Goal: Task Accomplishment & Management: Use online tool/utility

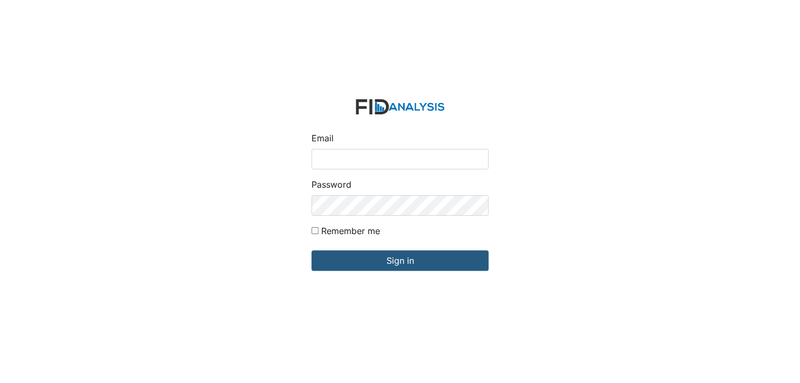
click at [354, 152] on input "Email" at bounding box center [399, 159] width 177 height 21
type input "[EMAIL_ADDRESS][DOMAIN_NAME]"
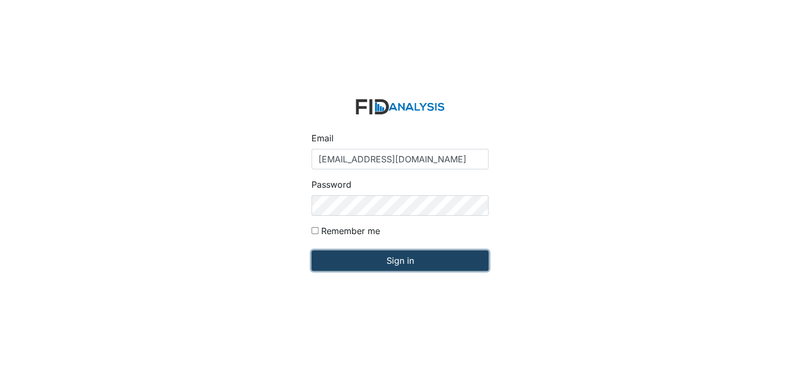
click at [389, 267] on input "Sign in" at bounding box center [399, 260] width 177 height 21
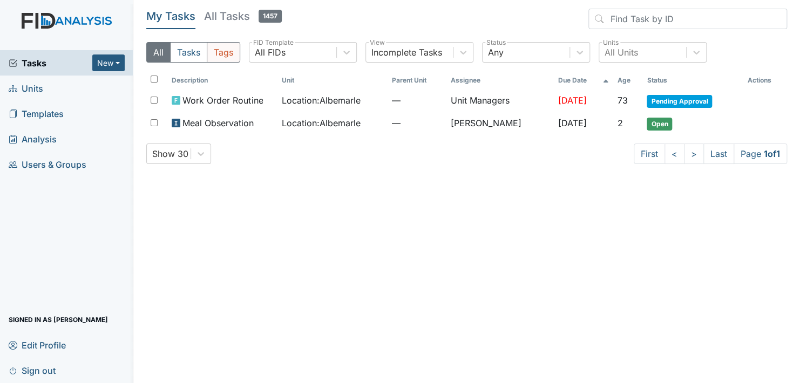
click at [220, 57] on button "Tags" at bounding box center [223, 52] width 33 height 21
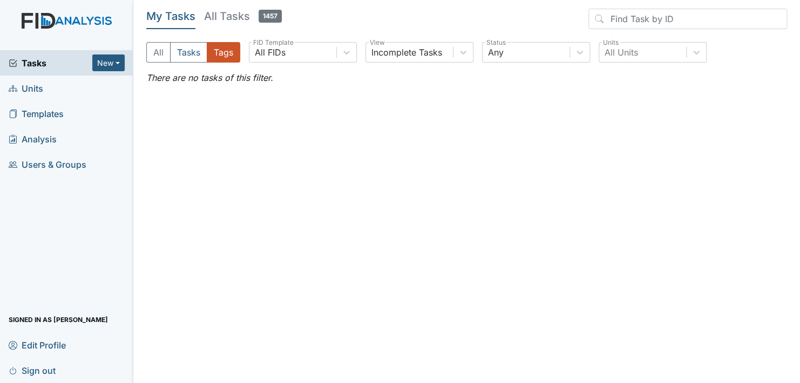
click at [314, 18] on header "My Tasks All Tasks 1457" at bounding box center [466, 21] width 641 height 25
click at [33, 88] on span "Units" at bounding box center [26, 88] width 35 height 17
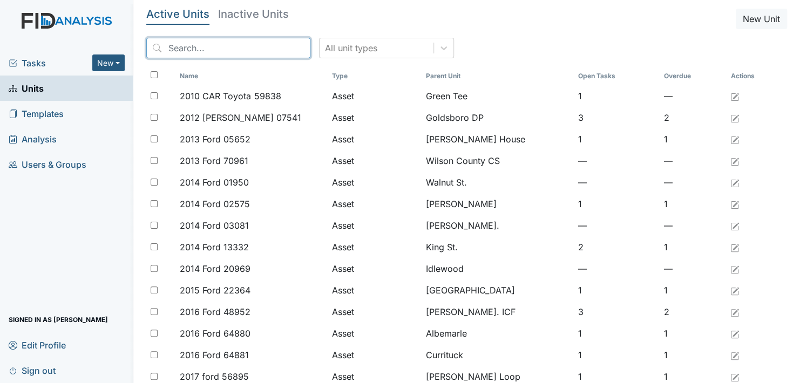
click at [220, 46] on input "search" at bounding box center [228, 48] width 164 height 21
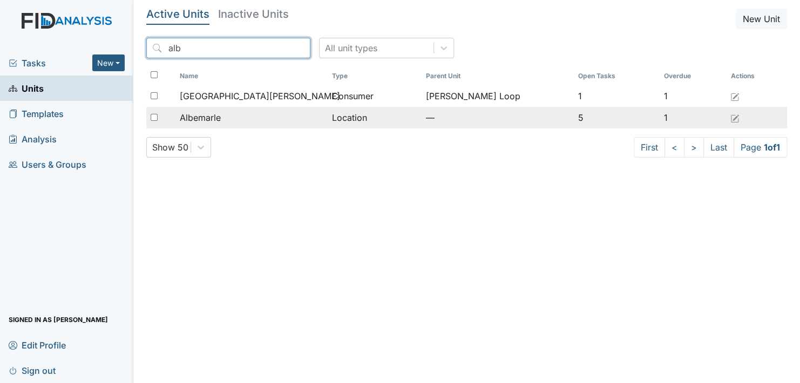
type input "alb"
click at [225, 116] on div "Albemarle" at bounding box center [251, 117] width 143 height 13
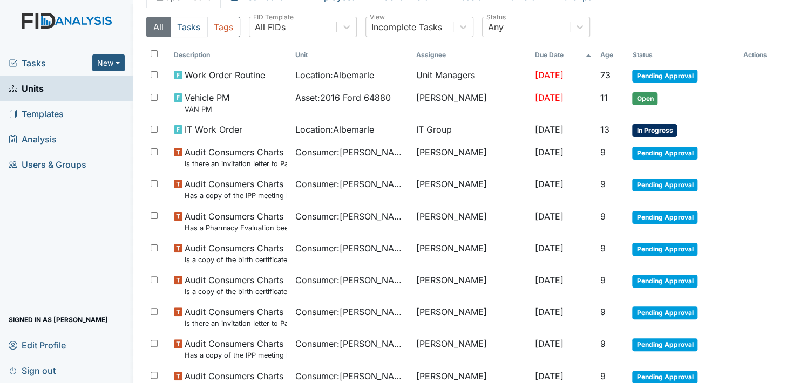
scroll to position [51, 0]
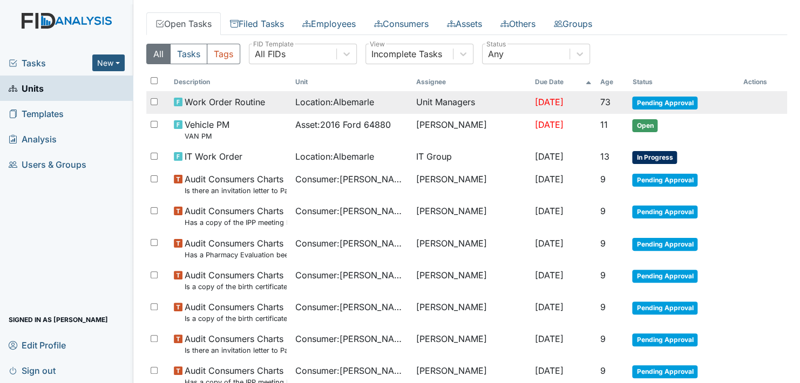
click at [660, 103] on span "Pending Approval" at bounding box center [664, 103] width 65 height 13
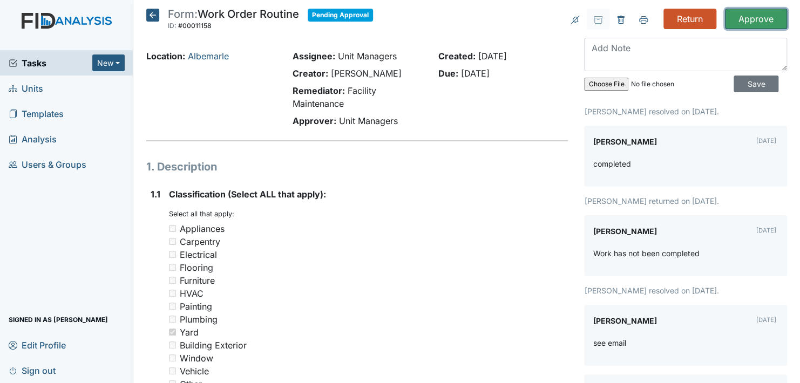
click at [758, 25] on input "Approve" at bounding box center [756, 19] width 62 height 21
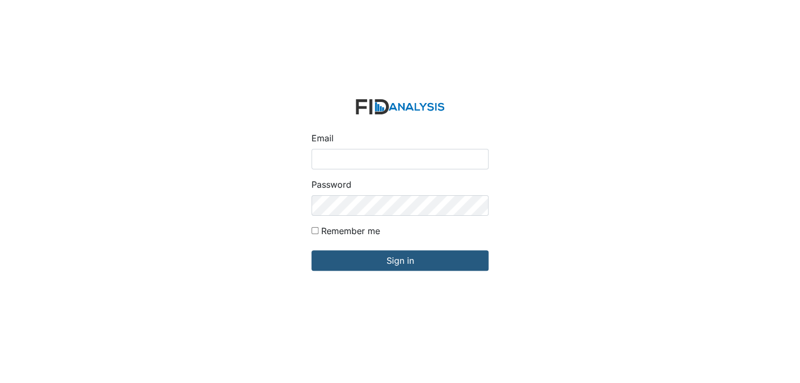
click at [347, 167] on input "Email" at bounding box center [399, 159] width 177 height 21
type input "[EMAIL_ADDRESS][DOMAIN_NAME]"
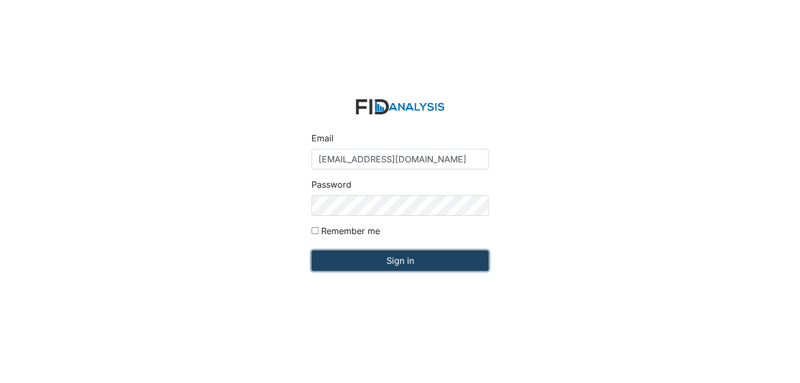
click at [395, 260] on input "Sign in" at bounding box center [399, 260] width 177 height 21
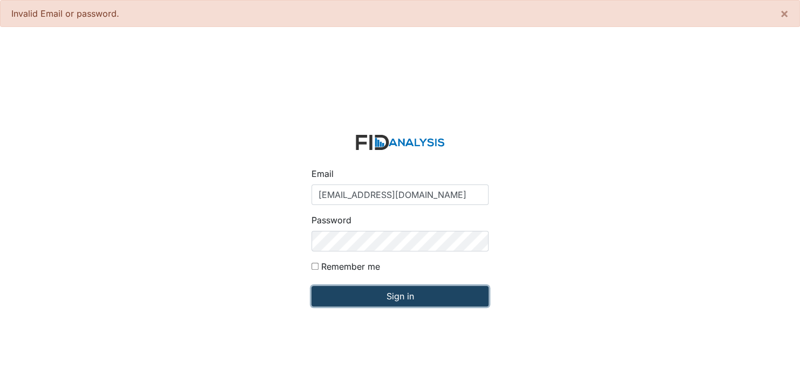
click at [382, 292] on input "Sign in" at bounding box center [399, 296] width 177 height 21
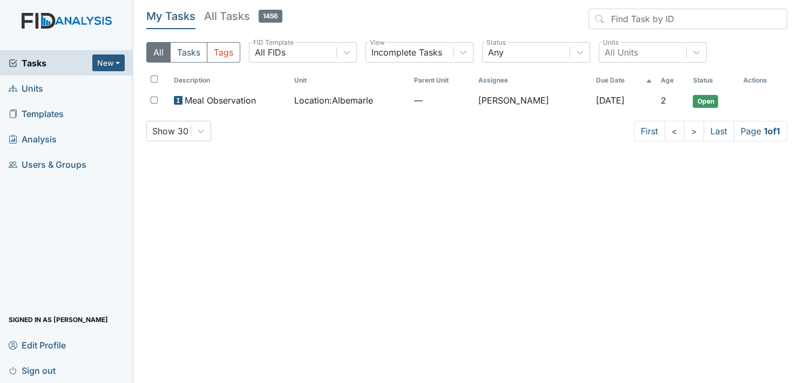
click at [55, 91] on link "Units" at bounding box center [66, 88] width 133 height 25
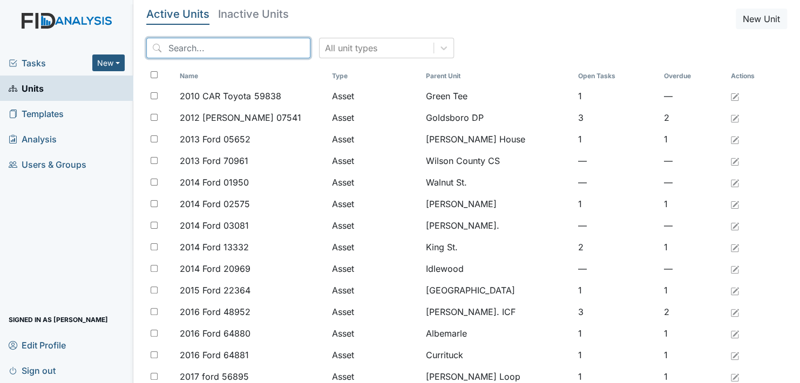
click at [180, 46] on input "search" at bounding box center [228, 48] width 164 height 21
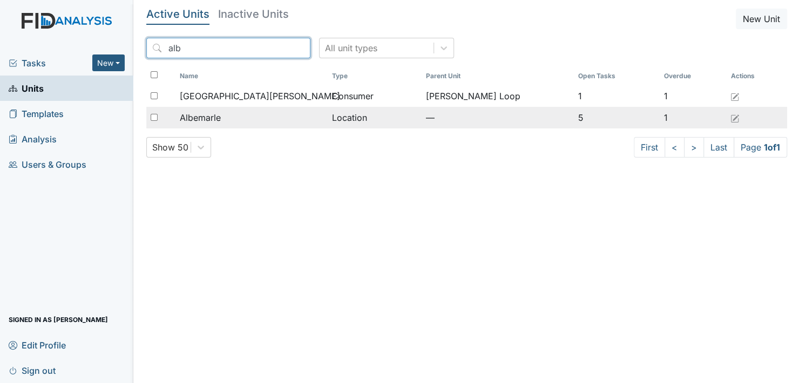
type input "alb"
click at [208, 118] on span "Albemarle" at bounding box center [200, 117] width 41 height 13
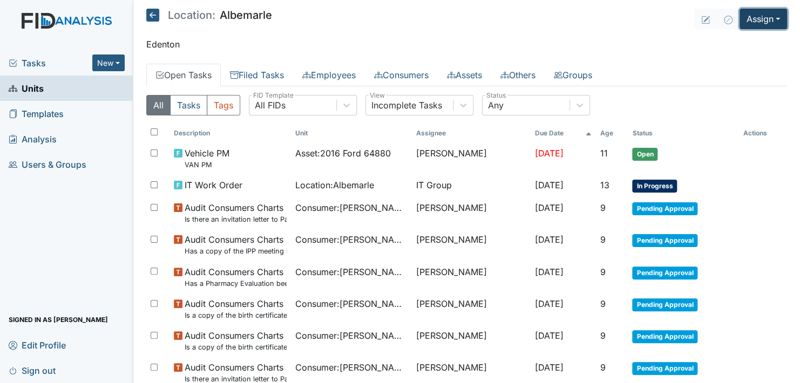
click at [767, 16] on button "Assign" at bounding box center [764, 19] width 48 height 21
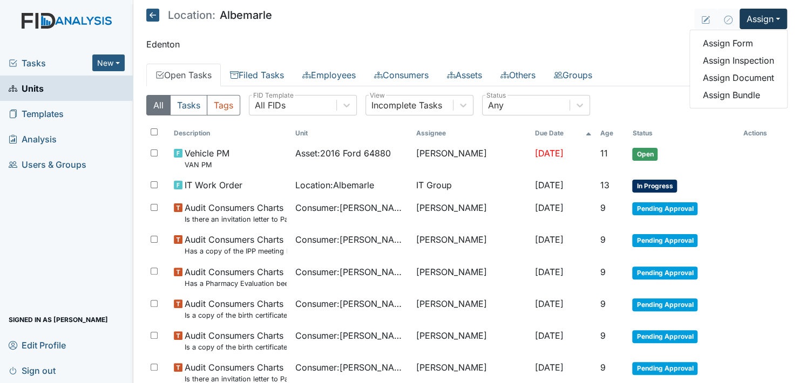
drag, startPoint x: 767, startPoint y: 16, endPoint x: 537, endPoint y: 12, distance: 230.0
click at [535, 11] on main "Location: Albemarle Assign Assign Form Assign Inspection Assign Document Assign…" at bounding box center [466, 191] width 667 height 383
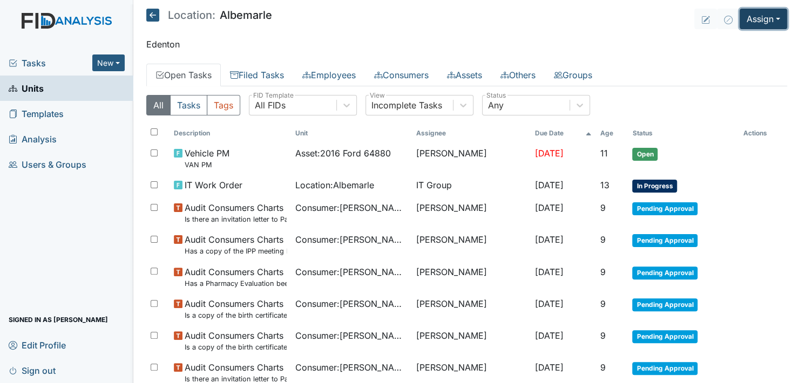
click at [765, 17] on button "Assign" at bounding box center [764, 19] width 48 height 21
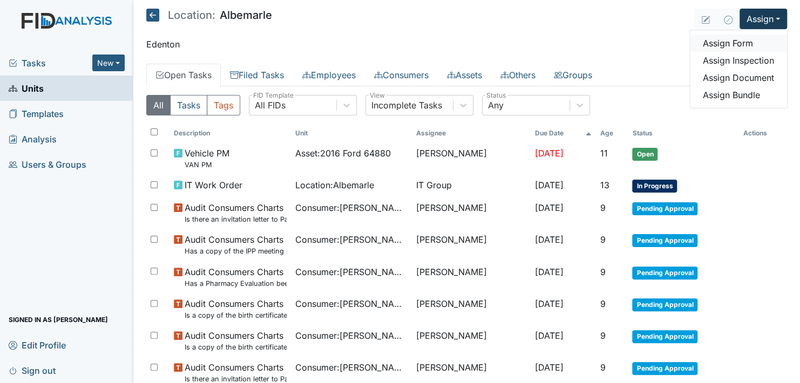
click at [734, 38] on link "Assign Form" at bounding box center [738, 43] width 97 height 17
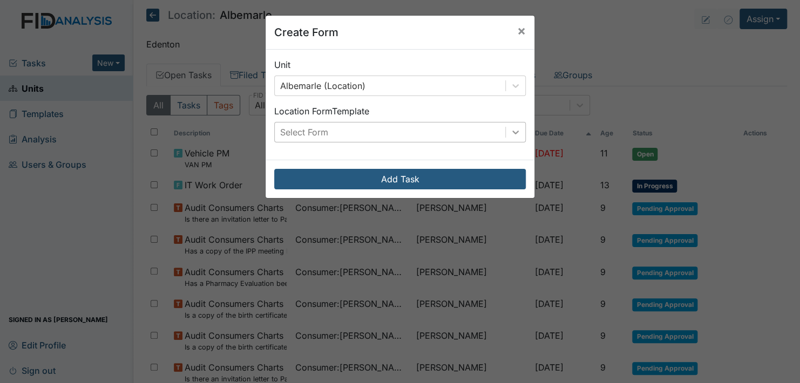
click at [511, 129] on icon at bounding box center [515, 132] width 11 height 11
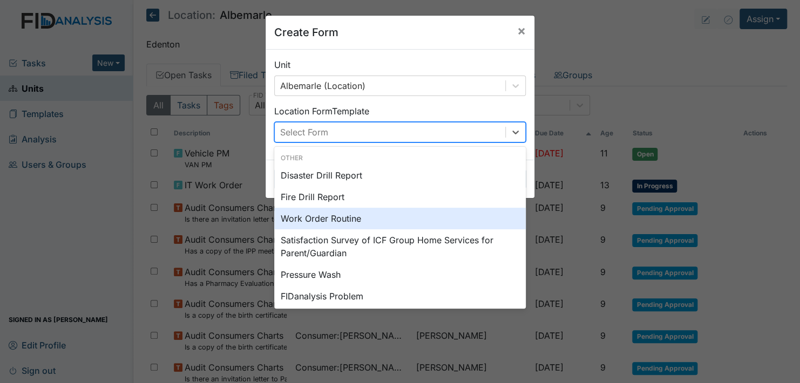
click at [426, 220] on div "Work Order Routine" at bounding box center [400, 219] width 252 height 22
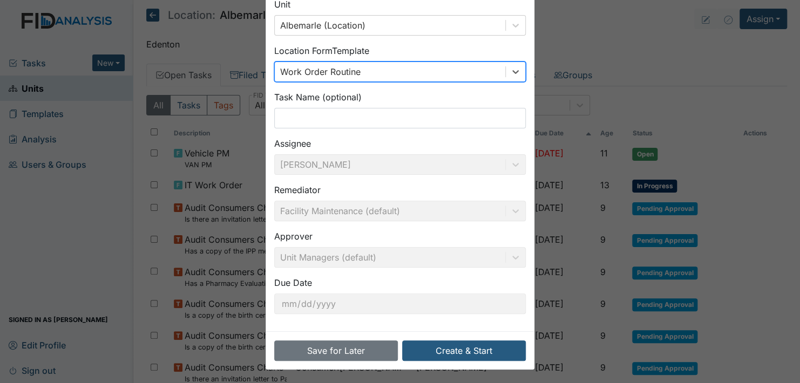
scroll to position [62, 0]
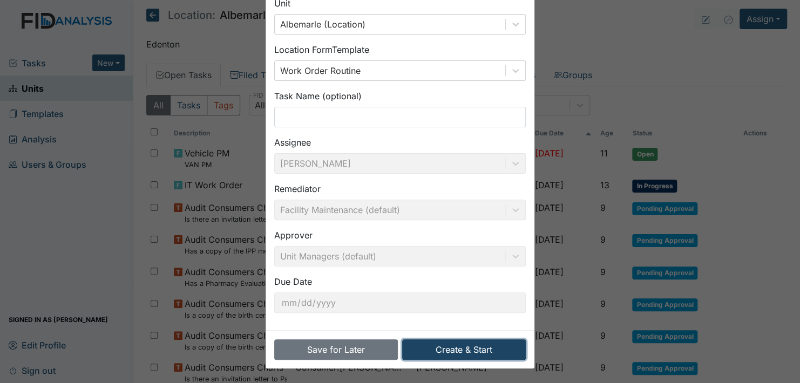
click at [472, 348] on button "Create & Start" at bounding box center [464, 350] width 124 height 21
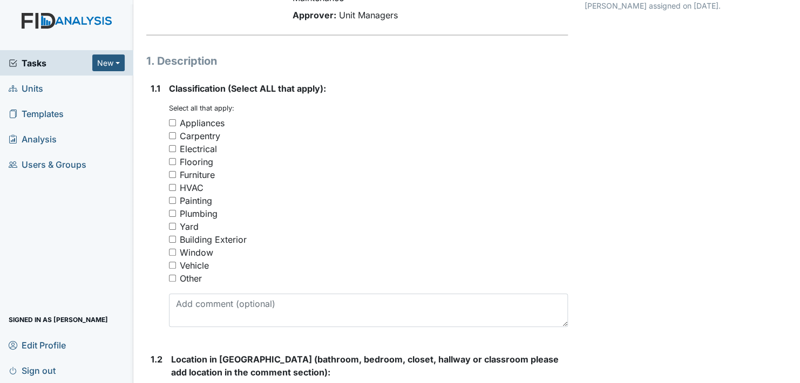
scroll to position [108, 0]
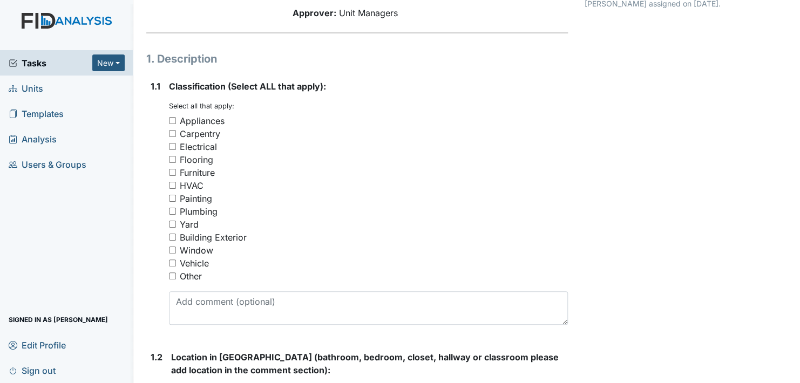
click at [172, 212] on input "Plumbing" at bounding box center [172, 211] width 7 height 7
checkbox input "true"
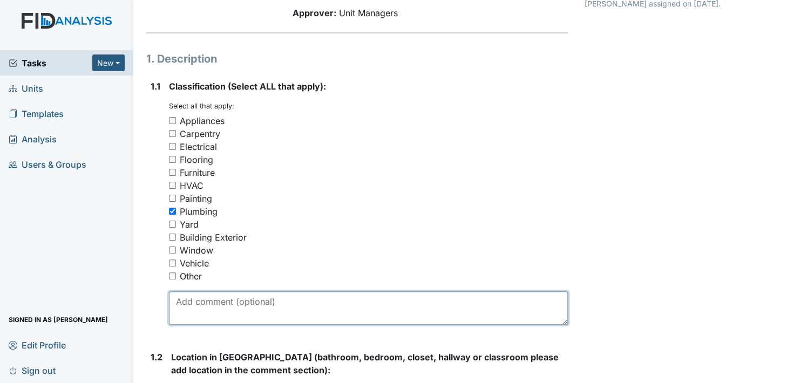
drag, startPoint x: 202, startPoint y: 310, endPoint x: 304, endPoint y: 266, distance: 110.7
click at [203, 310] on textarea at bounding box center [368, 307] width 399 height 33
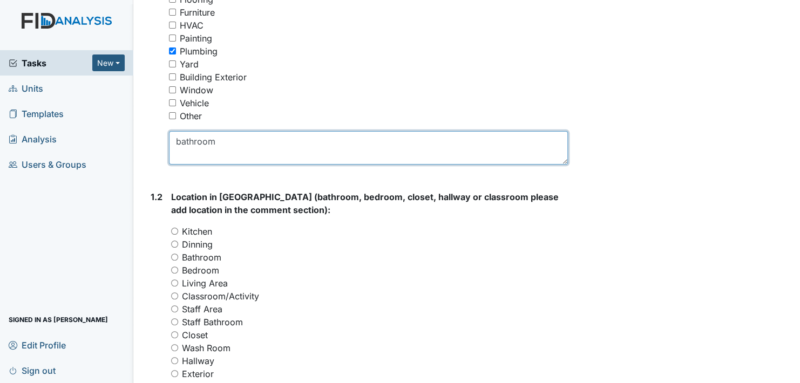
scroll to position [270, 0]
type textarea "bathroom"
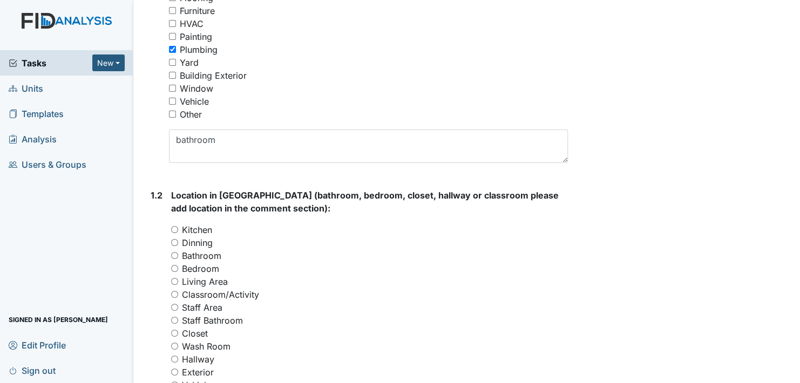
click at [173, 254] on input "Bathroom" at bounding box center [174, 255] width 7 height 7
radio input "true"
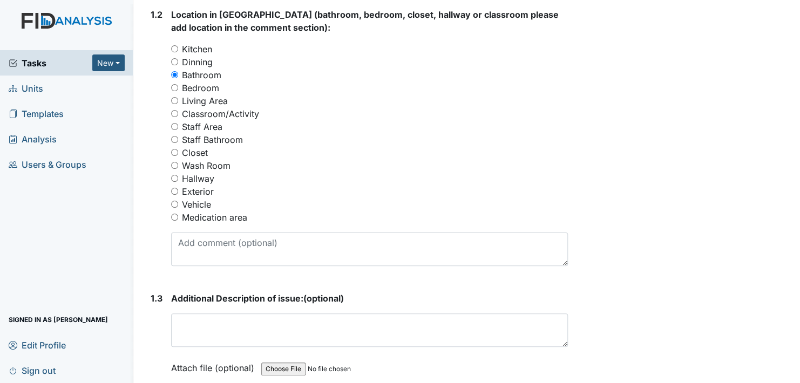
scroll to position [486, 0]
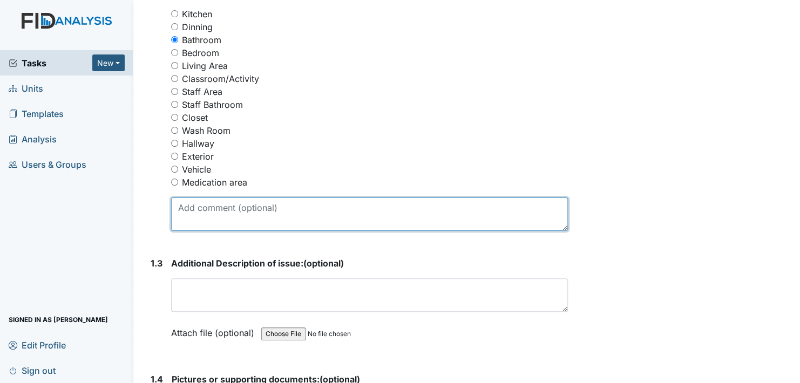
click at [230, 219] on textarea at bounding box center [369, 214] width 397 height 33
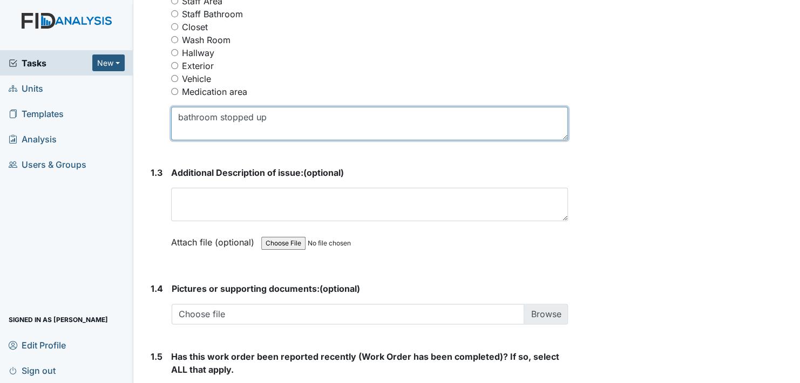
scroll to position [648, 0]
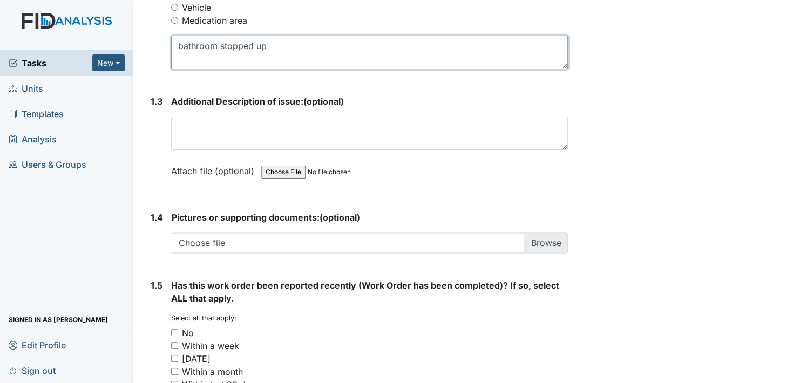
type textarea "bathroom stopped up"
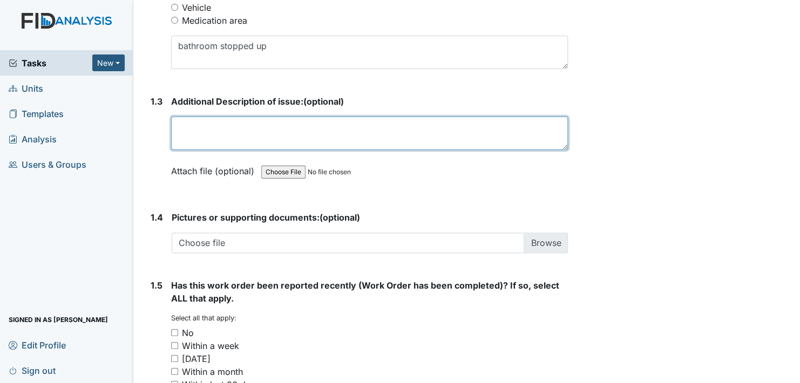
click at [204, 141] on textarea at bounding box center [369, 133] width 397 height 33
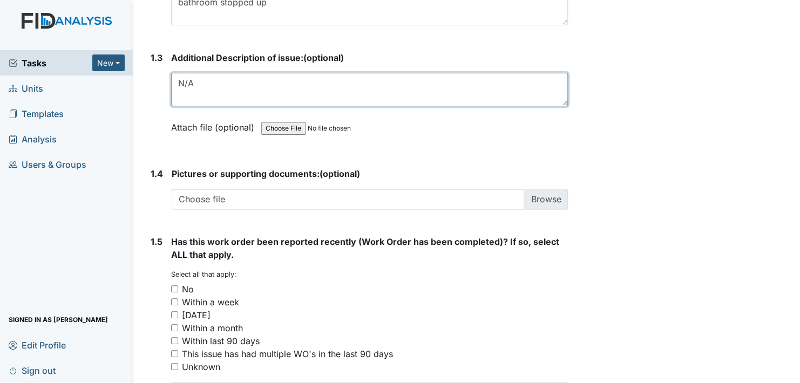
scroll to position [777, 0]
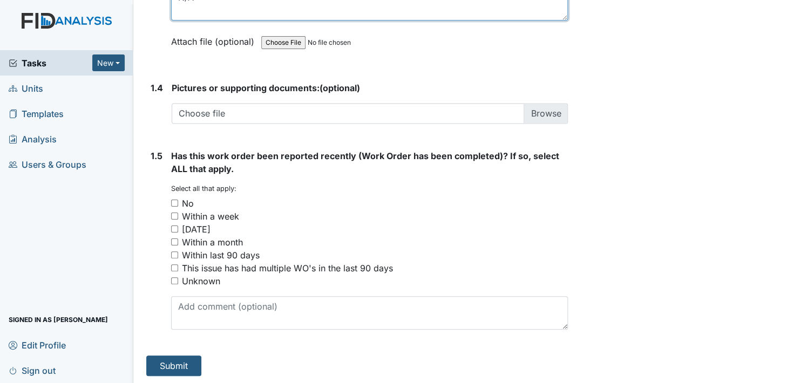
type textarea "N/A"
click at [175, 200] on input "No" at bounding box center [174, 203] width 7 height 7
checkbox input "true"
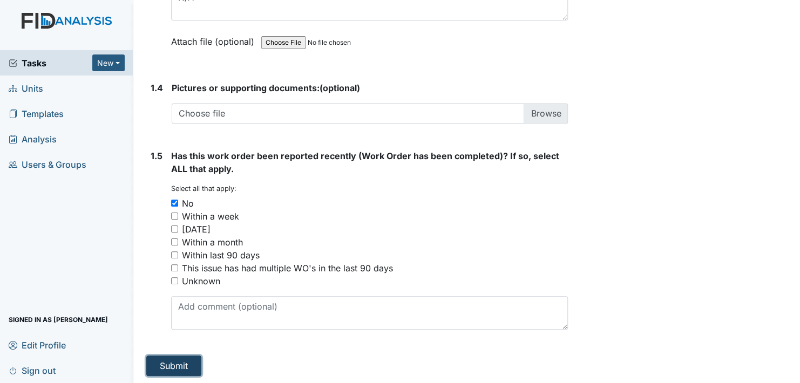
click at [184, 357] on button "Submit" at bounding box center [173, 366] width 55 height 21
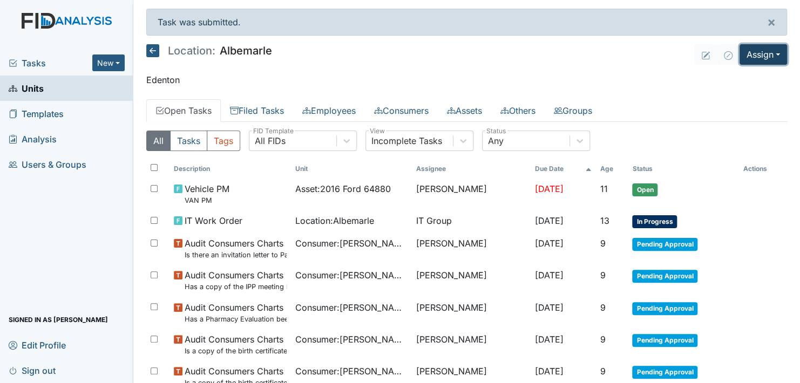
click at [763, 53] on button "Assign" at bounding box center [764, 54] width 48 height 21
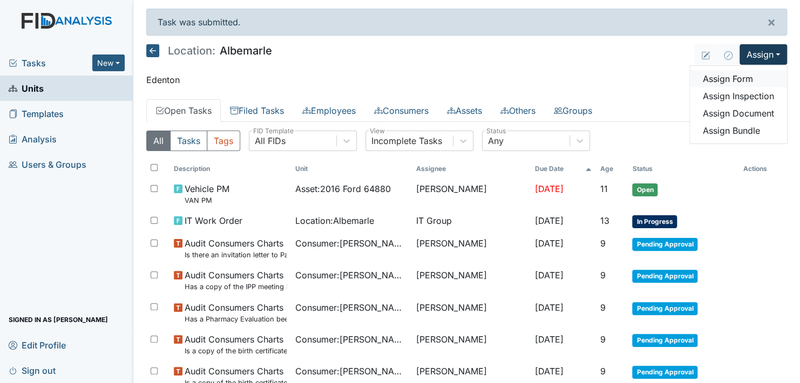
click at [730, 79] on link "Assign Form" at bounding box center [738, 78] width 97 height 17
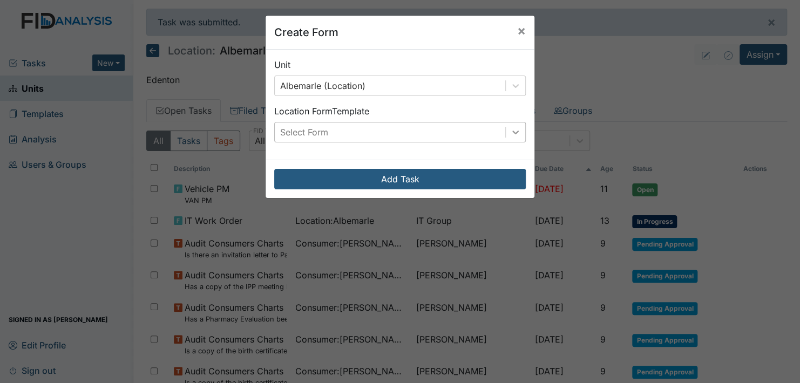
click at [514, 130] on icon at bounding box center [515, 132] width 11 height 11
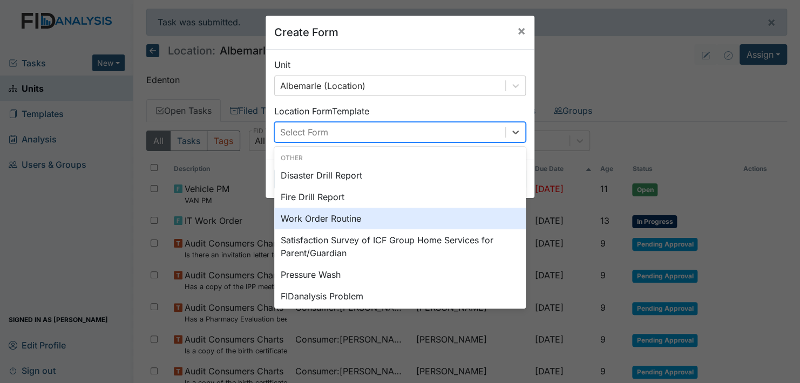
click at [345, 216] on div "Work Order Routine" at bounding box center [400, 219] width 252 height 22
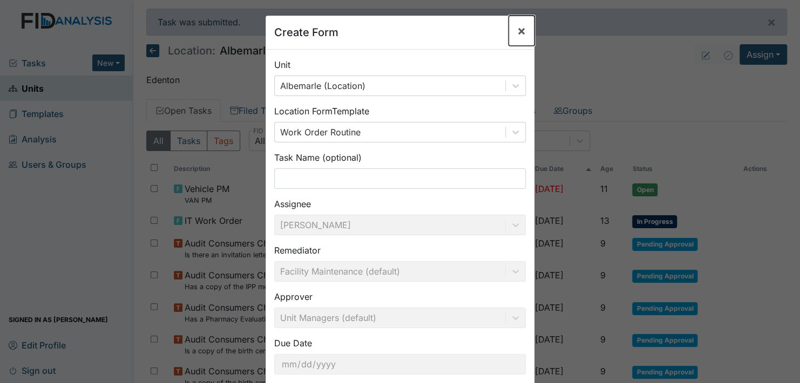
click at [517, 34] on span "×" at bounding box center [521, 31] width 9 height 16
